Goal: Check status: Check status

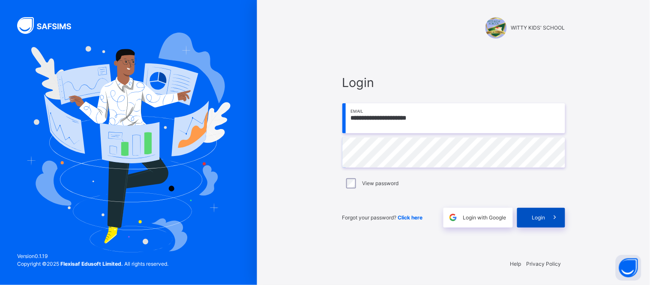
click at [541, 217] on span "Login" at bounding box center [538, 218] width 13 height 8
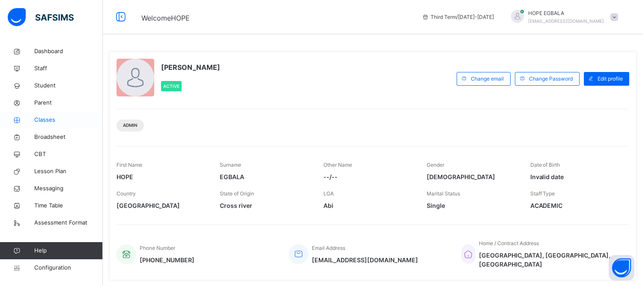
click at [44, 116] on span "Classes" at bounding box center [68, 120] width 69 height 9
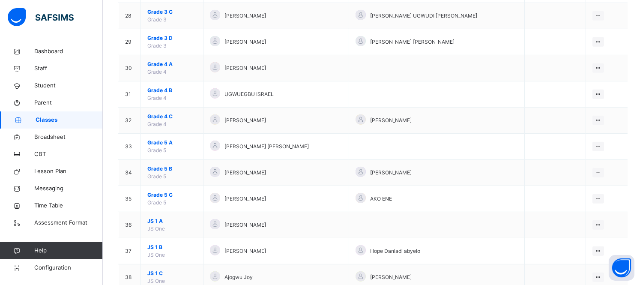
scroll to position [810, 0]
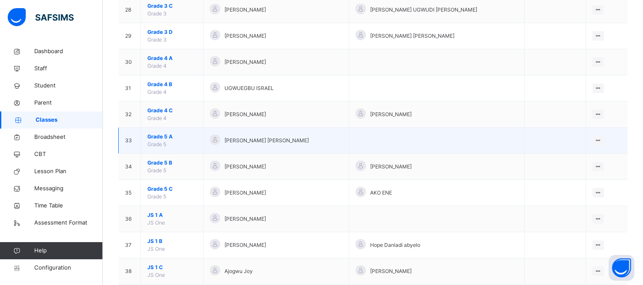
click at [158, 136] on span "Grade 5 A" at bounding box center [171, 137] width 49 height 8
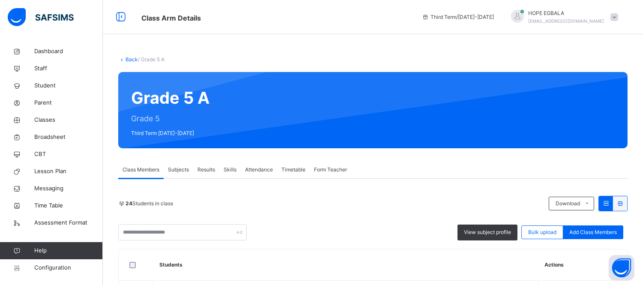
click at [177, 170] on span "Subjects" at bounding box center [178, 170] width 21 height 8
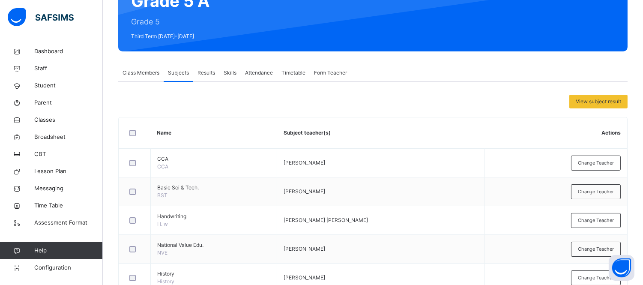
scroll to position [96, 0]
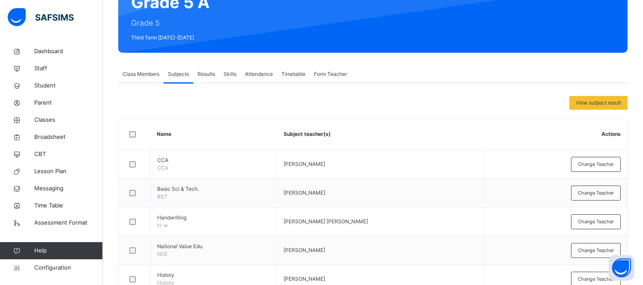
click at [199, 74] on span "Results" at bounding box center [206, 74] width 18 height 8
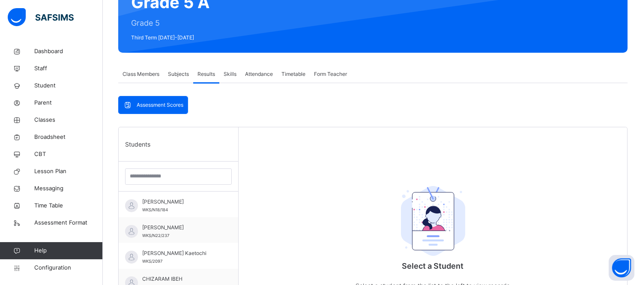
click at [169, 71] on span "Subjects" at bounding box center [178, 74] width 21 height 8
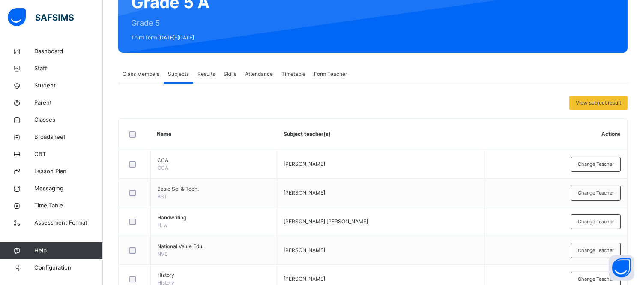
click at [212, 72] on span "Results" at bounding box center [206, 74] width 18 height 8
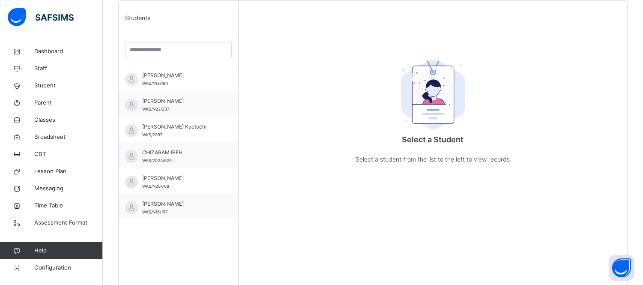
scroll to position [226, 0]
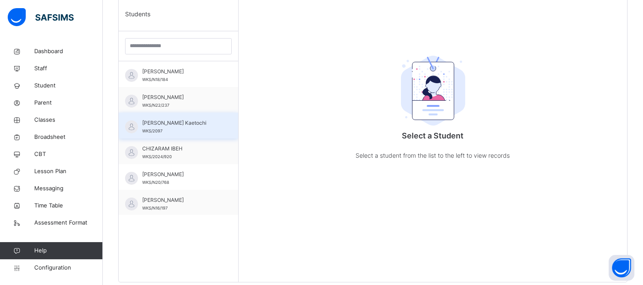
click at [152, 123] on span "[PERSON_NAME] Kaetochi" at bounding box center [180, 123] width 77 height 8
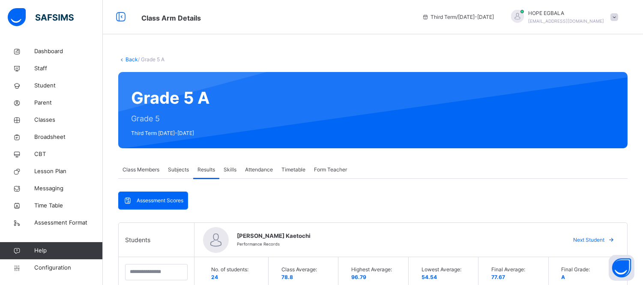
scroll to position [649, 0]
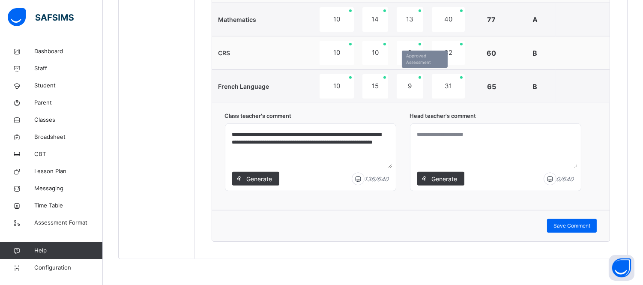
click at [412, 83] on div "9" at bounding box center [410, 86] width 27 height 24
